Goal: Find specific page/section: Find specific page/section

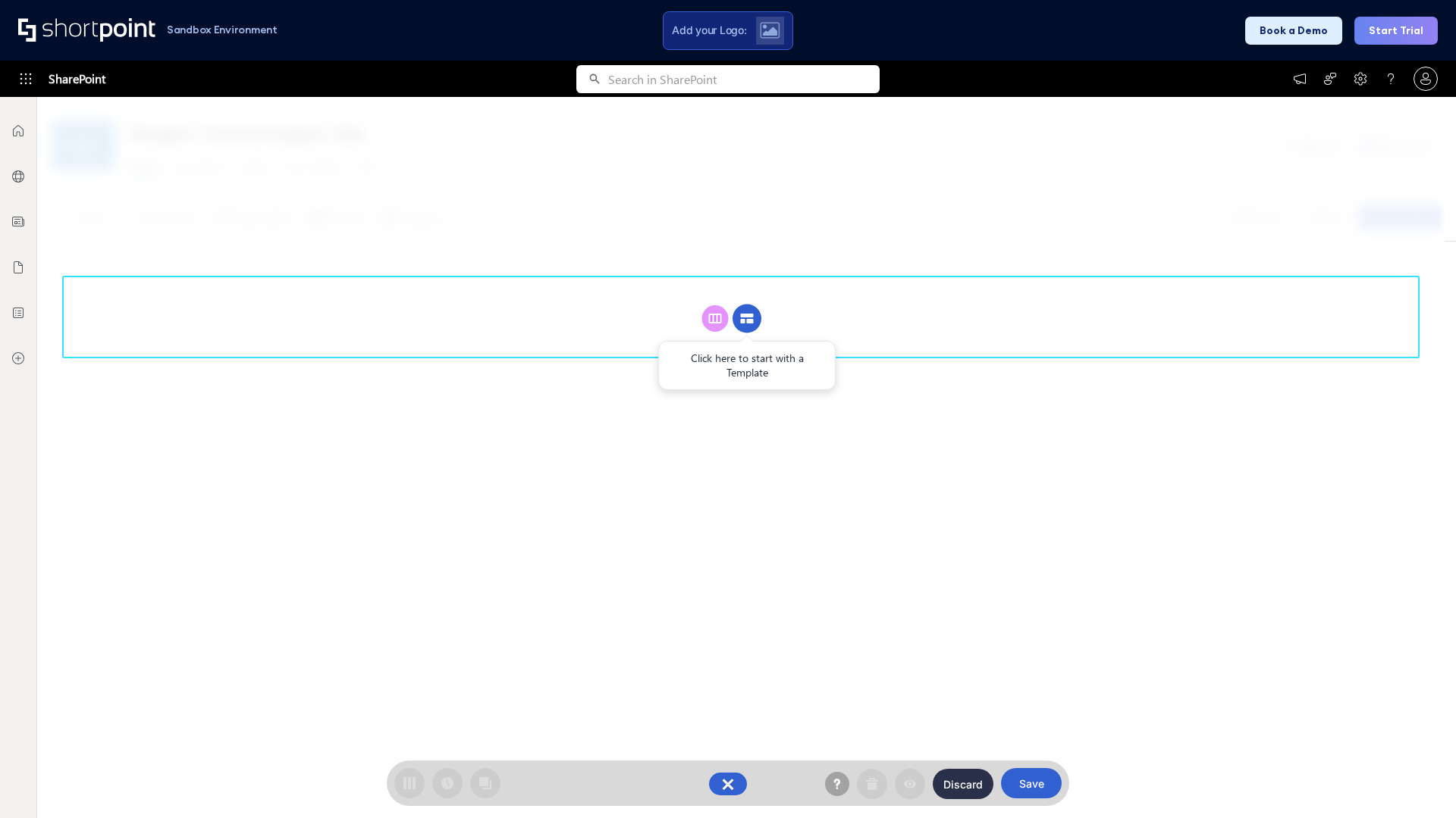
click at [747, 318] on circle at bounding box center [746, 318] width 28 height 28
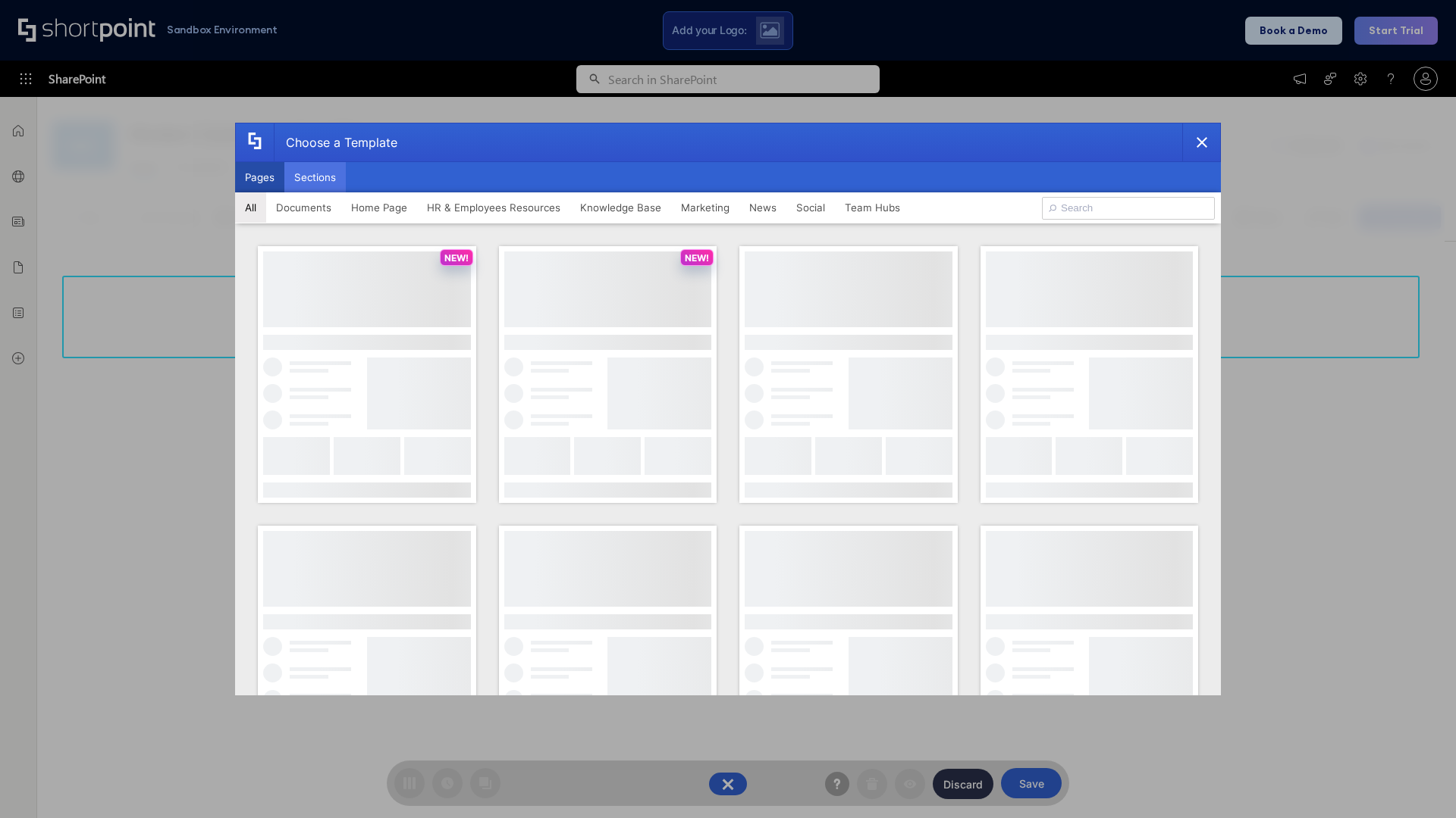
click at [314, 178] on button "Sections" at bounding box center [314, 177] width 62 height 30
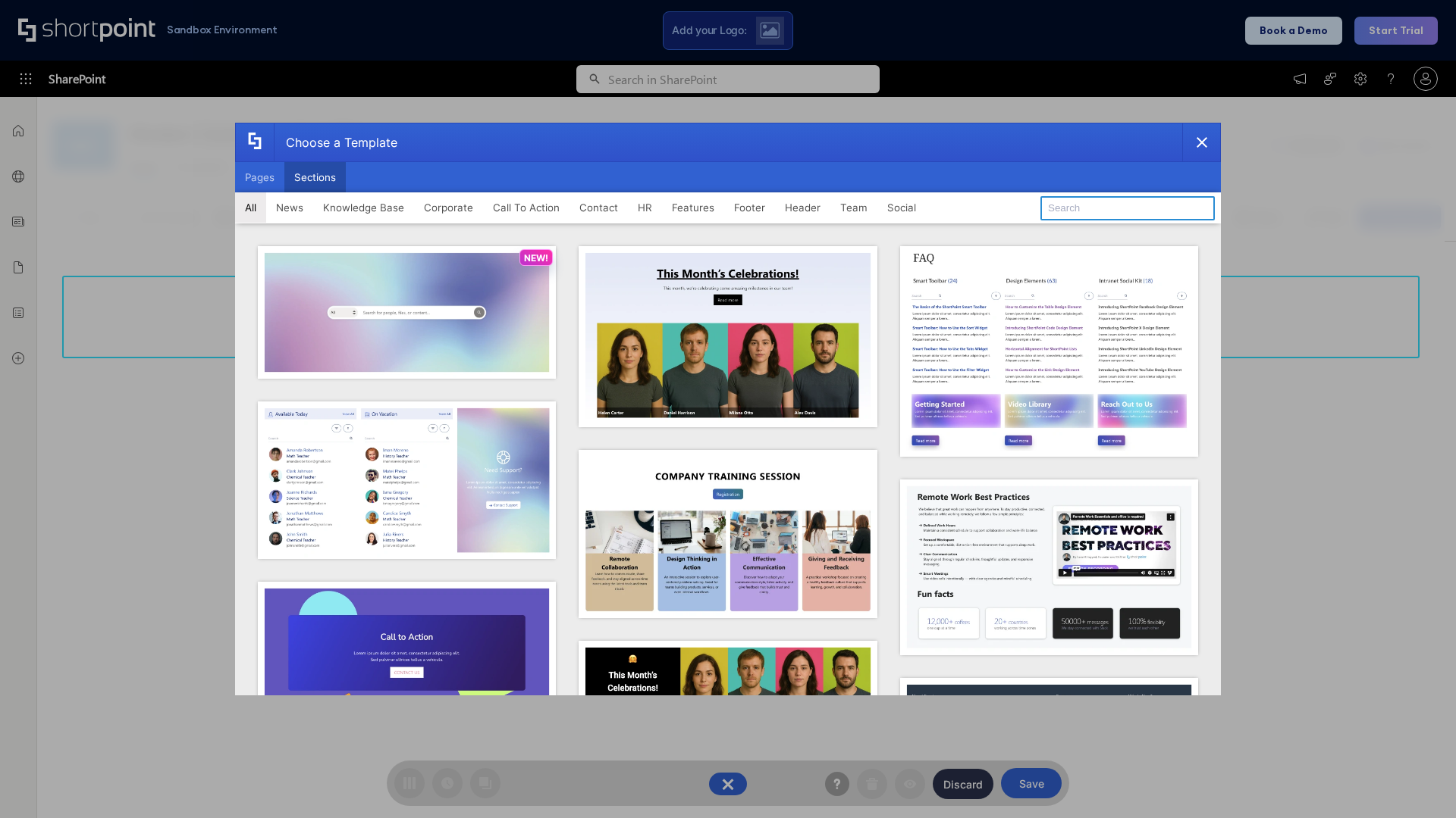
type input "Events"
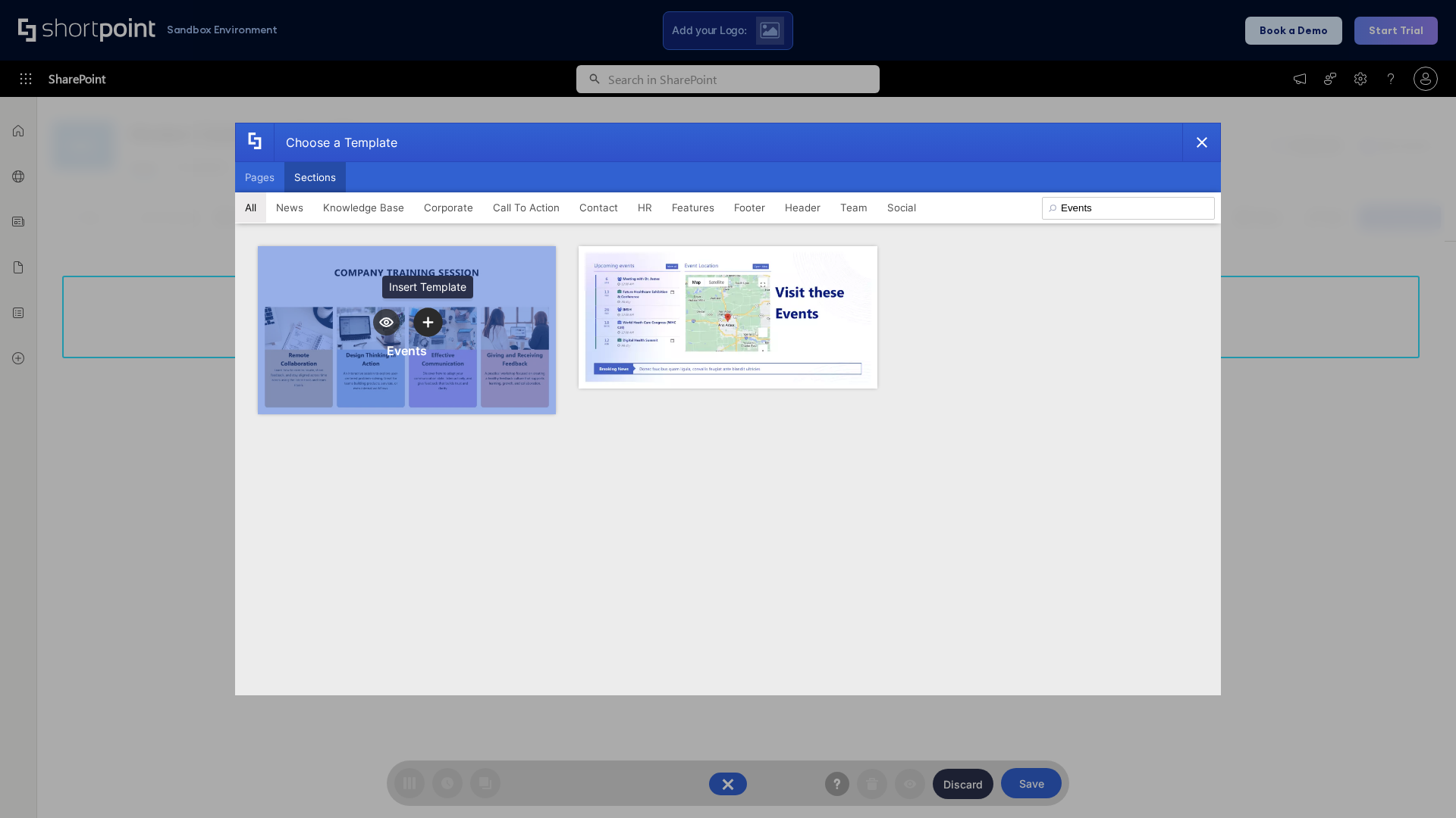
click at [427, 322] on icon "template selector" at bounding box center [427, 322] width 11 height 11
